Goal: Task Accomplishment & Management: Complete application form

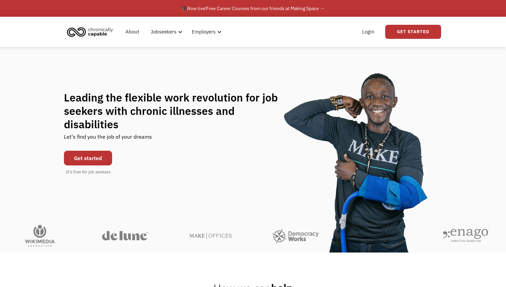
click at [107, 153] on link "Get started" at bounding box center [88, 158] width 48 height 15
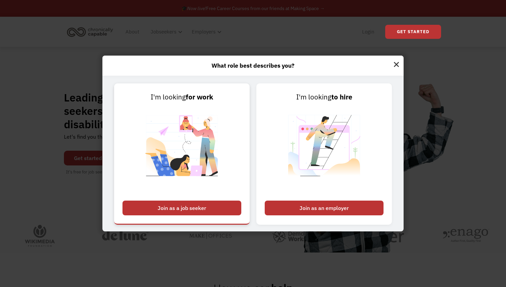
click at [220, 208] on div "Join as a job seeker" at bounding box center [182, 208] width 119 height 15
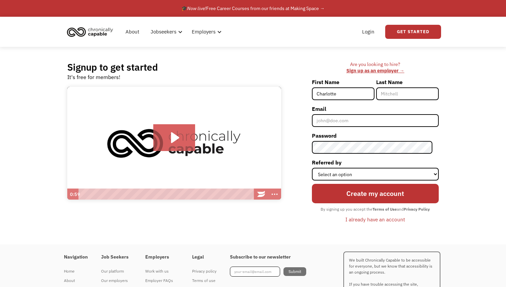
type input "Charlotte"
click at [422, 88] on input "Last Name" at bounding box center [407, 93] width 63 height 13
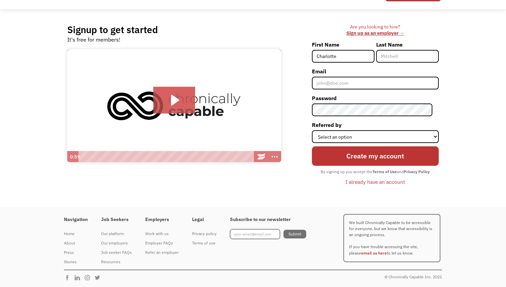
click at [175, 203] on div "Signup to get started It's free for members! Click for sound @keyframes VOLUME_…" at bounding box center [253, 108] width 392 height 198
